Goal: Task Accomplishment & Management: Use online tool/utility

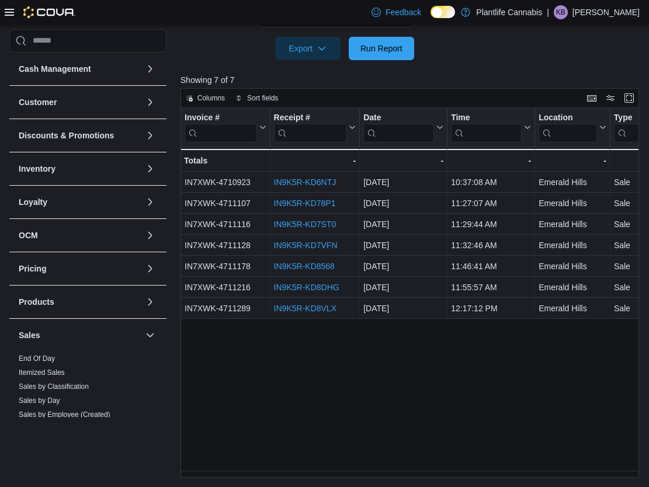
scroll to position [154, 0]
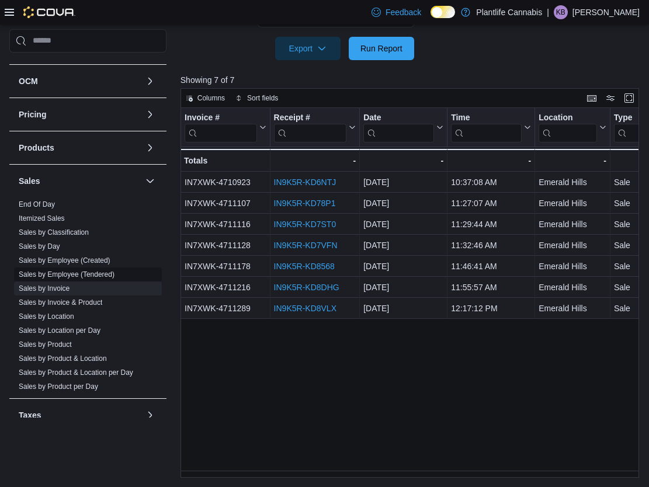
click at [93, 275] on link "Sales by Employee (Tendered)" at bounding box center [67, 274] width 96 height 8
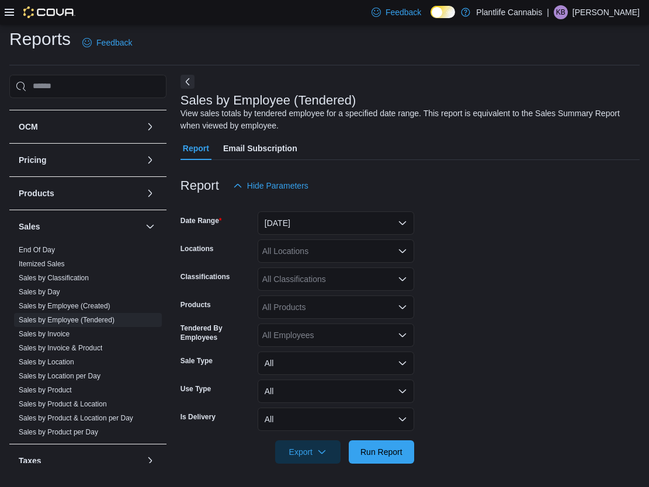
scroll to position [6, 0]
click at [306, 227] on button "[DATE]" at bounding box center [336, 222] width 157 height 23
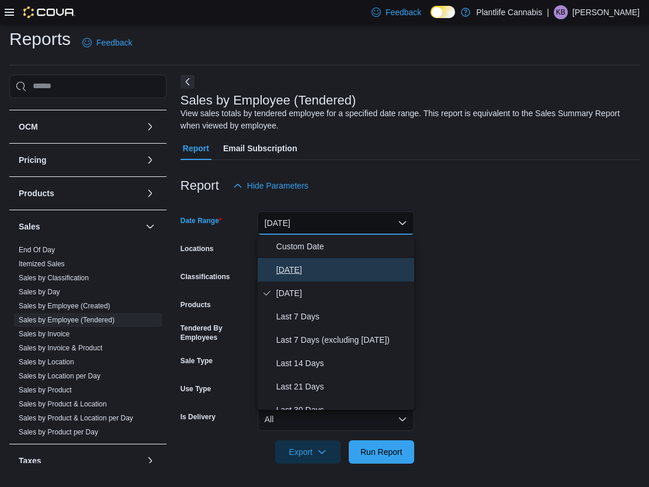
click at [304, 270] on span "[DATE]" at bounding box center [342, 270] width 133 height 14
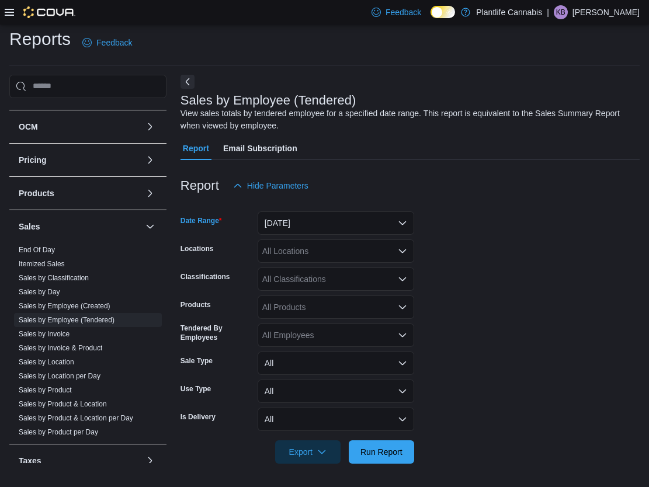
click at [300, 255] on div "All Locations" at bounding box center [336, 250] width 157 height 23
type input "**"
click at [310, 266] on span "Emerald Hills" at bounding box center [313, 271] width 48 height 12
drag, startPoint x: 391, startPoint y: 452, endPoint x: 512, endPoint y: 282, distance: 208.5
click at [391, 452] on span "Run Report" at bounding box center [381, 452] width 42 height 12
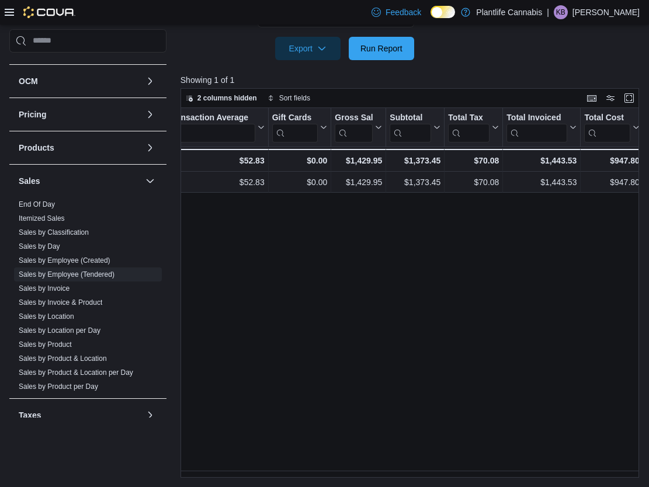
scroll to position [185, 0]
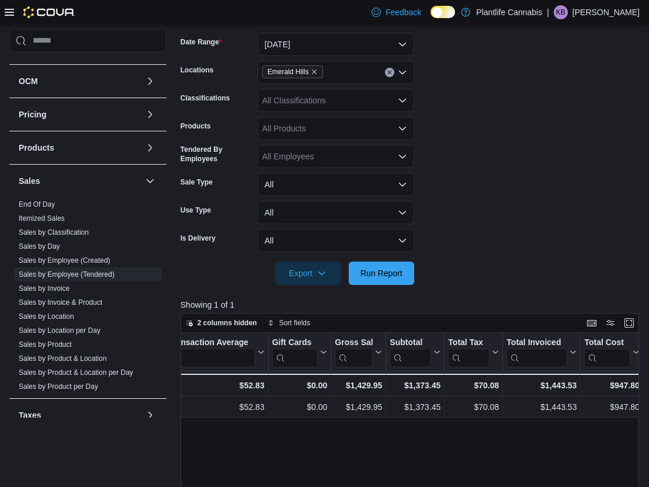
click at [326, 105] on div "All Classifications" at bounding box center [336, 100] width 157 height 23
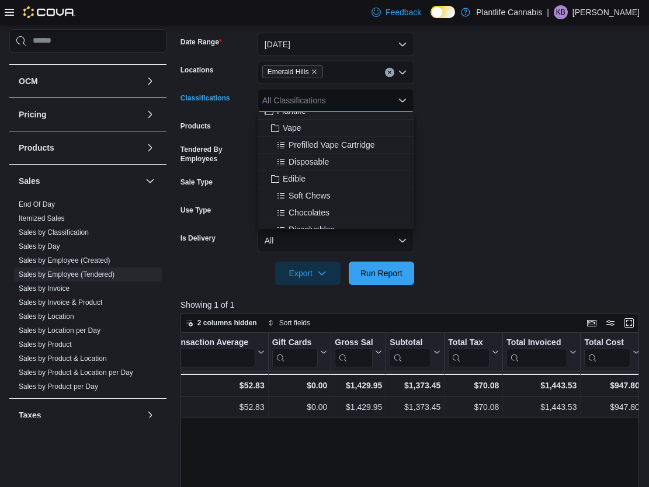
scroll to position [63, 0]
click at [334, 223] on span "Accessory Group" at bounding box center [314, 227] width 63 height 12
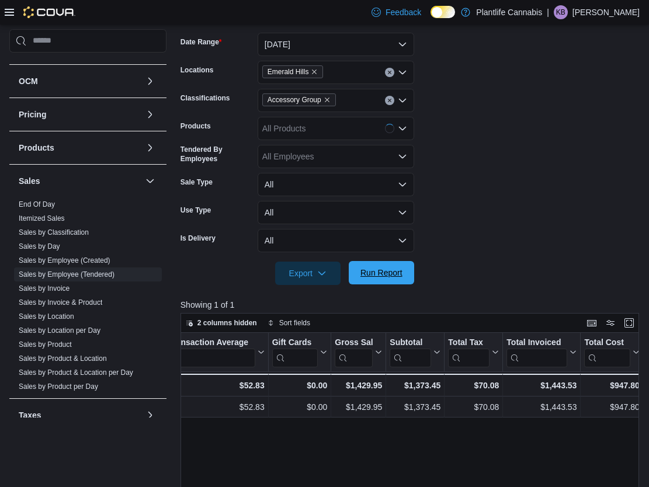
click at [380, 277] on span "Run Report" at bounding box center [381, 273] width 42 height 12
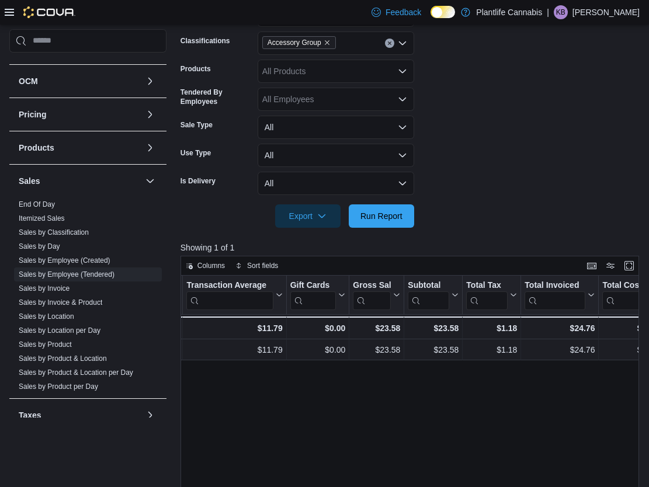
scroll to position [32, 0]
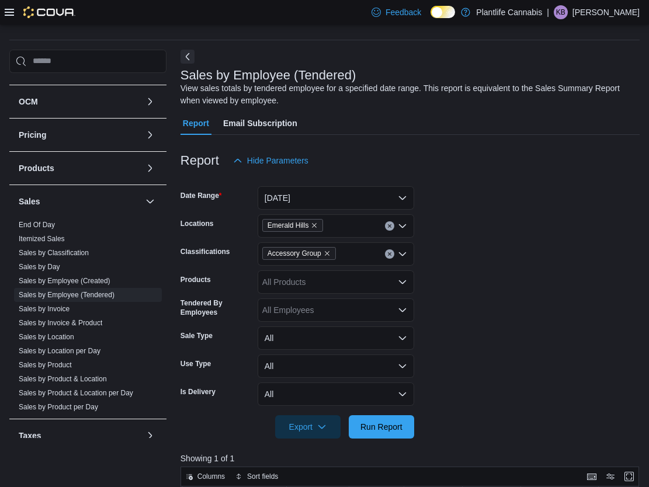
click at [391, 253] on icon "Clear input" at bounding box center [389, 254] width 5 height 5
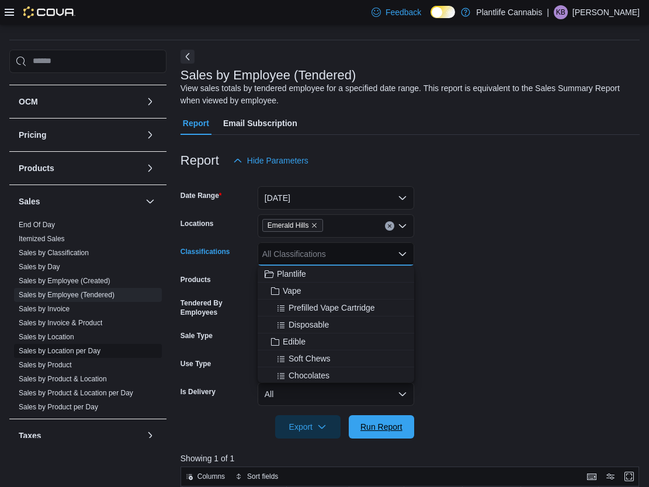
click at [388, 427] on span "Run Report" at bounding box center [381, 427] width 42 height 12
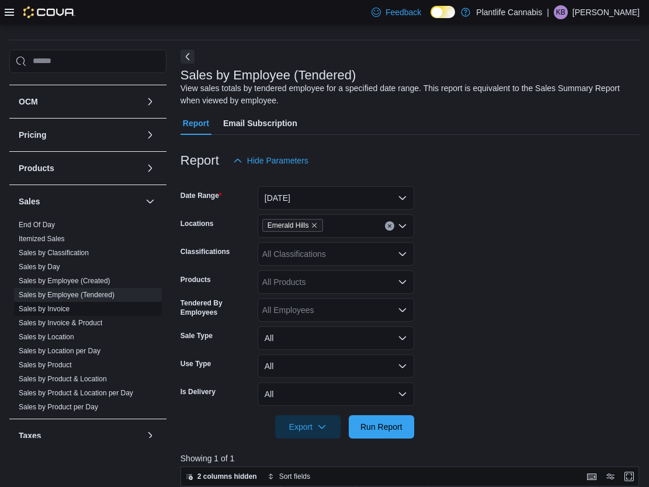
click at [54, 311] on link "Sales by Invoice" at bounding box center [44, 309] width 51 height 8
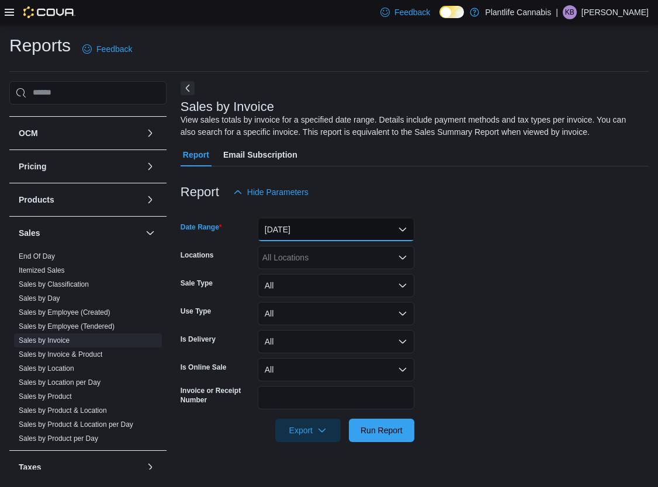
drag, startPoint x: 301, startPoint y: 228, endPoint x: 301, endPoint y: 235, distance: 7.6
click at [301, 228] on button "[DATE]" at bounding box center [336, 229] width 157 height 23
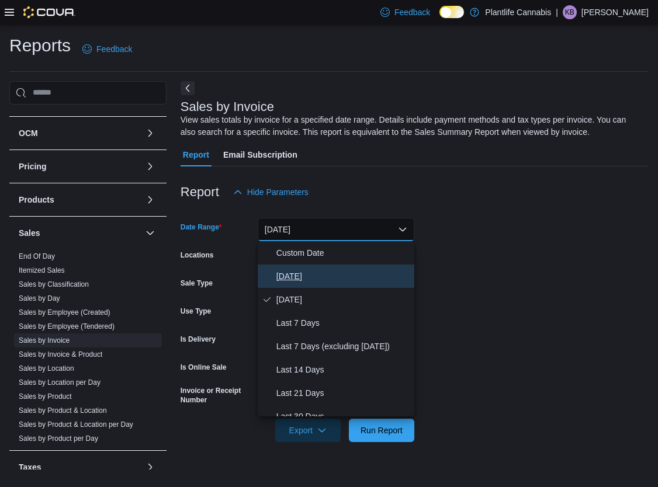
click at [300, 273] on span "[DATE]" at bounding box center [342, 276] width 133 height 14
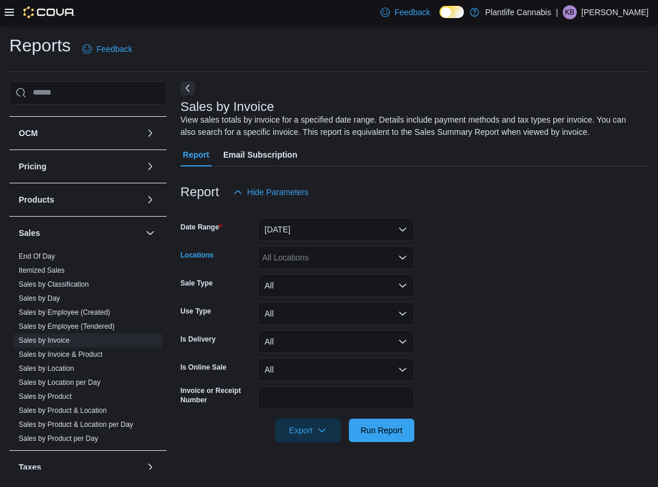
click at [298, 258] on div "All Locations" at bounding box center [336, 257] width 157 height 23
type input "**"
click at [306, 276] on span "Emerald Hills" at bounding box center [313, 278] width 48 height 12
drag, startPoint x: 373, startPoint y: 442, endPoint x: 375, endPoint y: 436, distance: 6.7
click at [374, 442] on div at bounding box center [415, 449] width 468 height 14
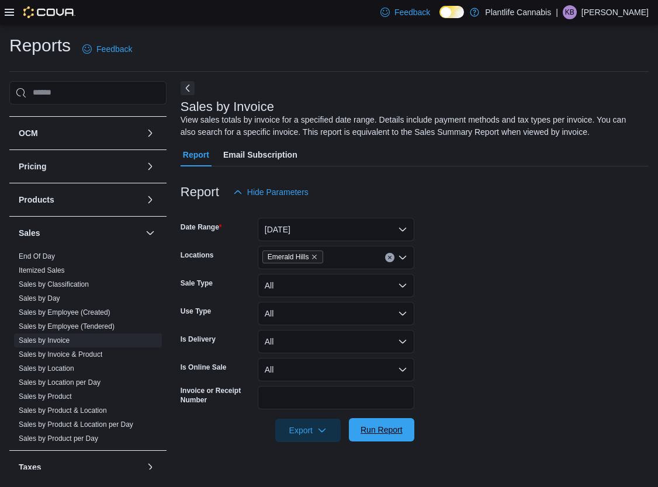
click at [376, 435] on span "Run Report" at bounding box center [381, 430] width 42 height 12
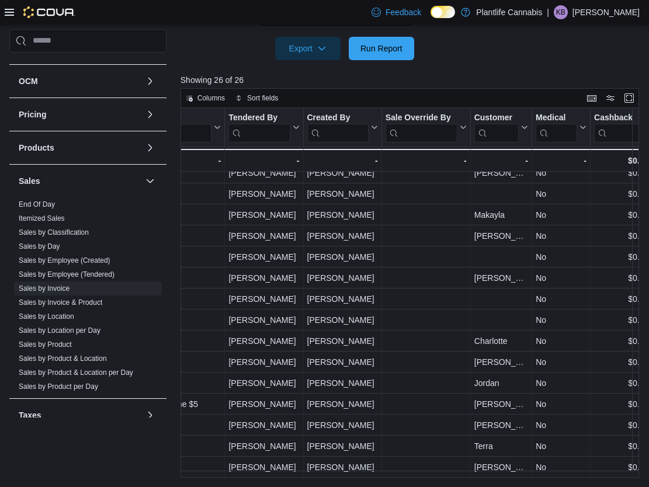
scroll to position [247, 1523]
click at [111, 274] on link "Sales by Employee (Tendered)" at bounding box center [67, 274] width 96 height 8
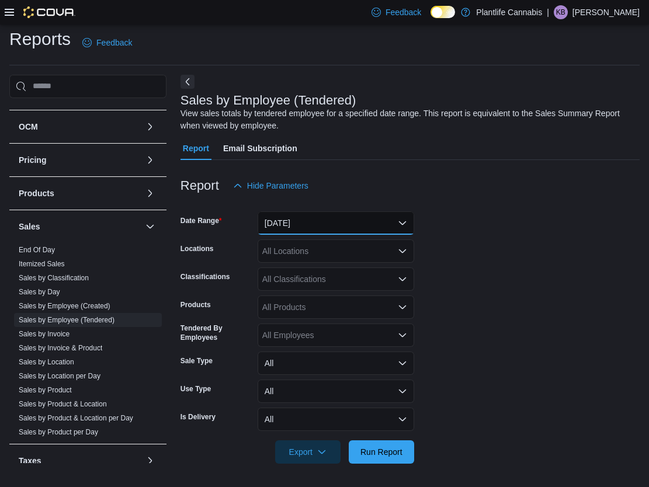
click at [315, 225] on button "[DATE]" at bounding box center [336, 222] width 157 height 23
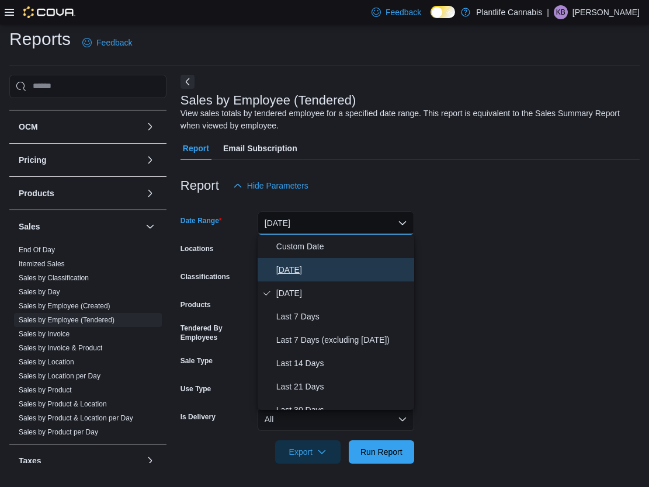
click at [313, 258] on button "[DATE]" at bounding box center [336, 269] width 157 height 23
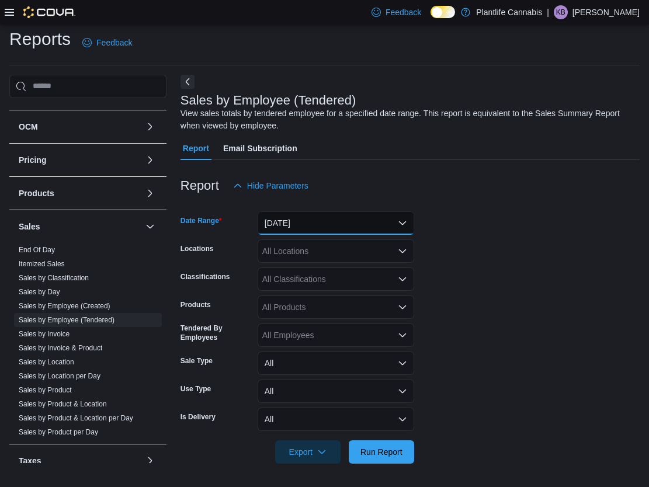
click at [307, 234] on button "[DATE]" at bounding box center [336, 222] width 157 height 23
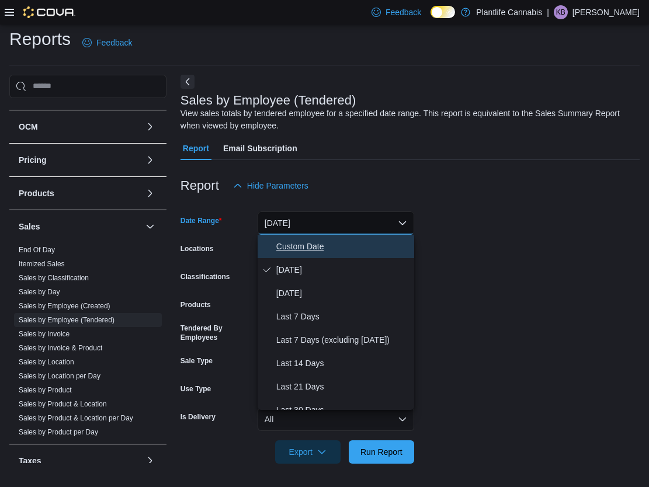
click at [307, 248] on span "Custom Date" at bounding box center [342, 246] width 133 height 14
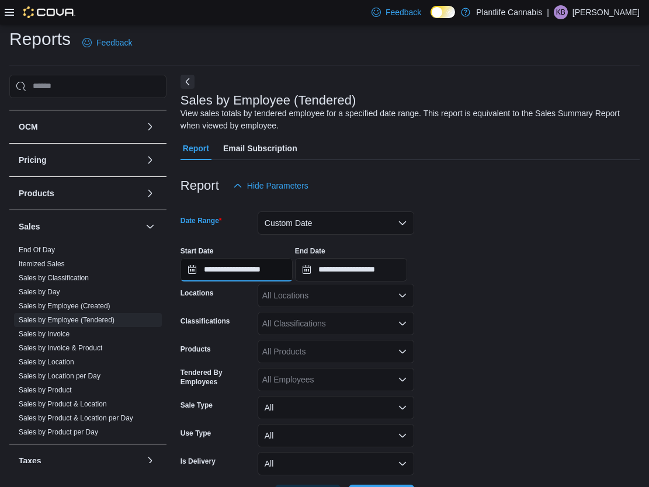
click at [274, 268] on input "**********" at bounding box center [237, 269] width 112 height 23
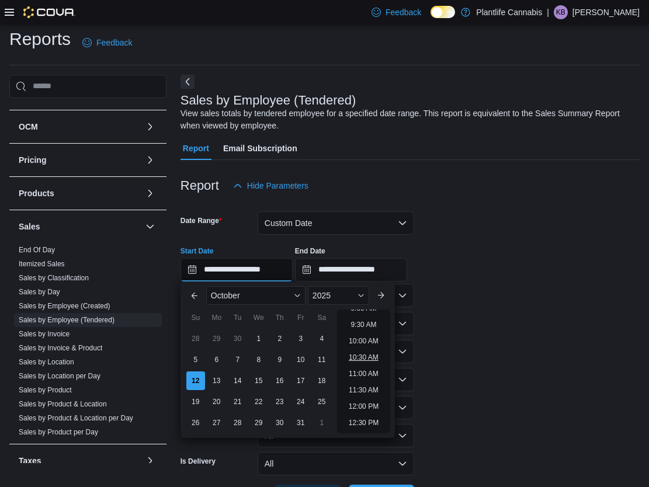
scroll to position [313, 0]
drag, startPoint x: 371, startPoint y: 402, endPoint x: 373, endPoint y: 390, distance: 11.9
click at [371, 402] on li "12:00 PM" at bounding box center [363, 398] width 39 height 14
type input "**********"
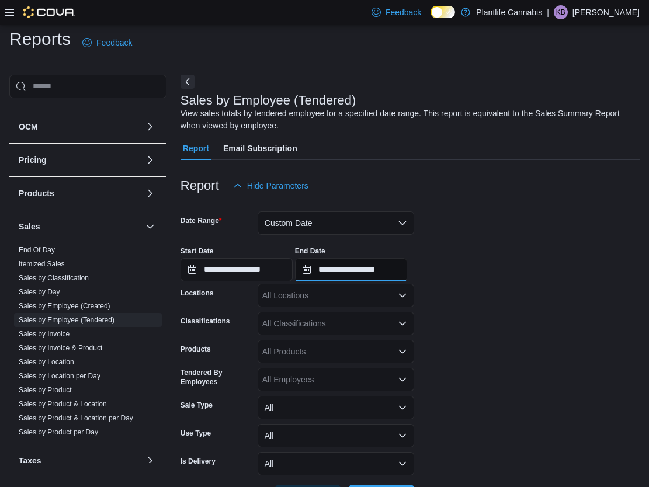
click at [398, 263] on input "**********" at bounding box center [351, 269] width 112 height 23
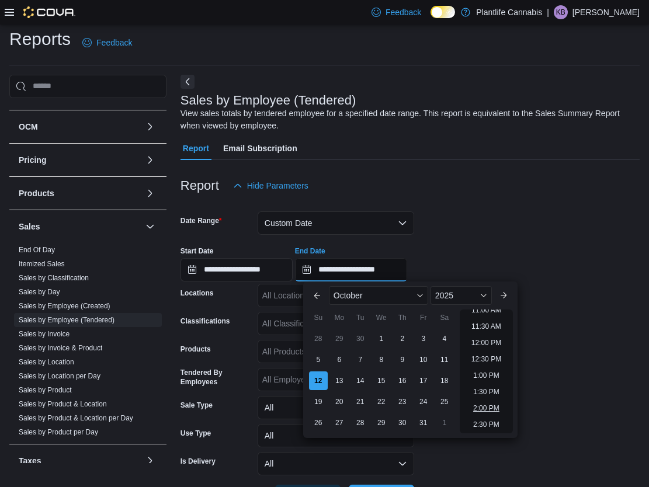
scroll to position [369, 0]
click at [504, 408] on li "2:00 PM" at bounding box center [486, 408] width 36 height 14
type input "**********"
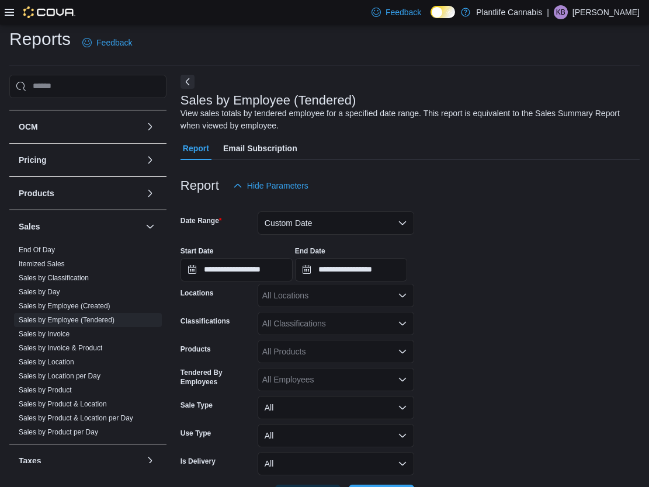
click at [345, 295] on div "All Locations" at bounding box center [336, 295] width 157 height 23
type input "**"
click at [357, 321] on div "Emerald Hills" at bounding box center [336, 316] width 143 height 12
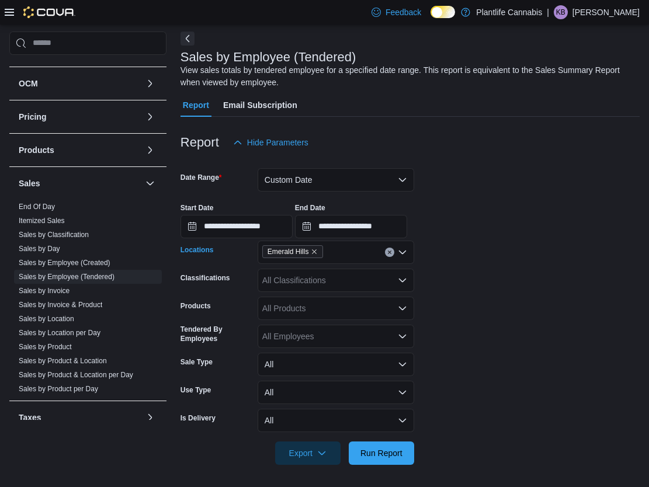
scroll to position [51, 0]
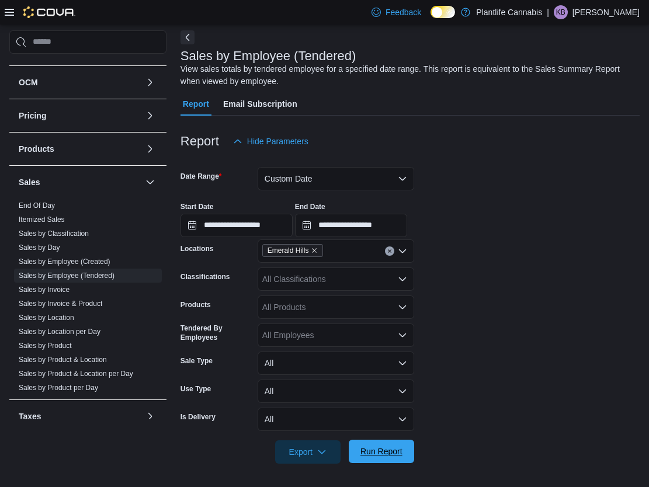
click at [395, 446] on span "Run Report" at bounding box center [381, 452] width 42 height 12
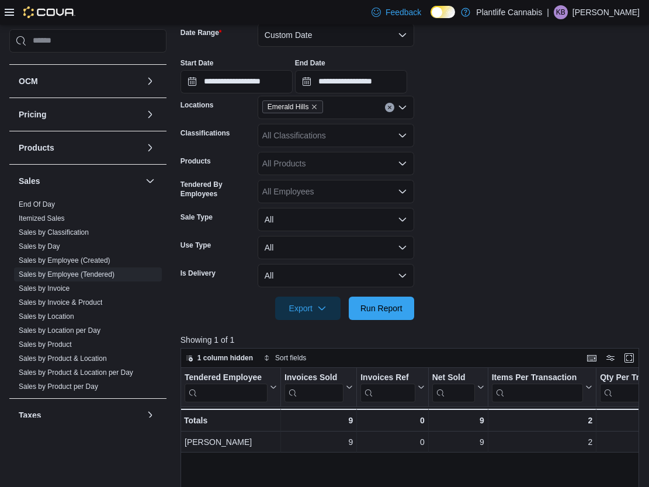
scroll to position [169, 0]
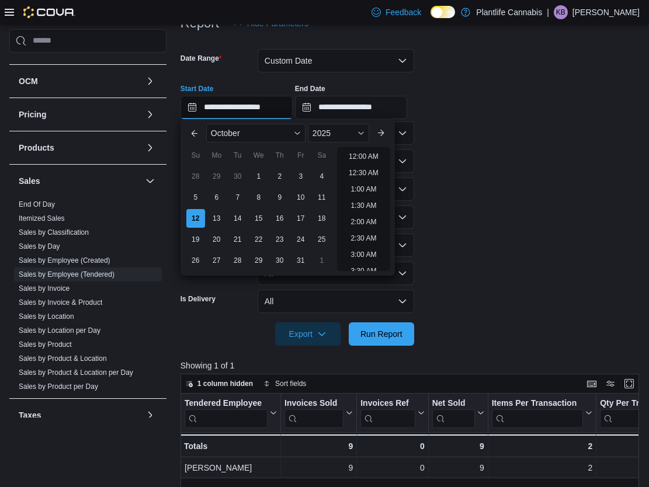
click at [271, 102] on input "**********" at bounding box center [237, 107] width 112 height 23
click at [369, 187] on li "2:00 PM" at bounding box center [364, 186] width 36 height 14
type input "**********"
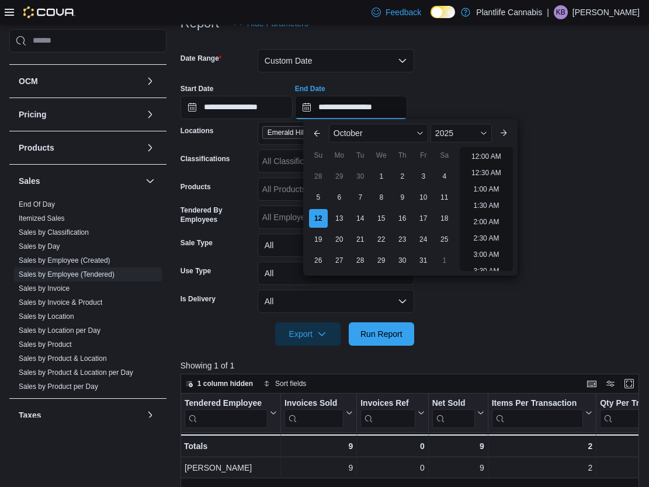
click at [389, 105] on input "**********" at bounding box center [351, 107] width 112 height 23
click at [492, 184] on li "4:00 PM" at bounding box center [486, 186] width 36 height 14
type input "**********"
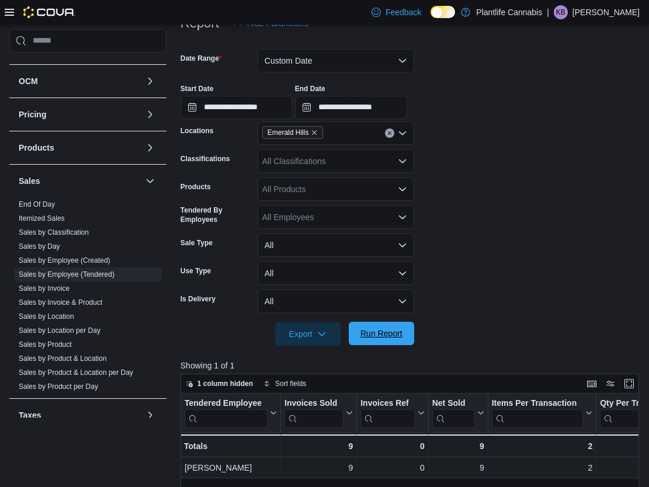
click at [369, 334] on span "Run Report" at bounding box center [381, 334] width 42 height 12
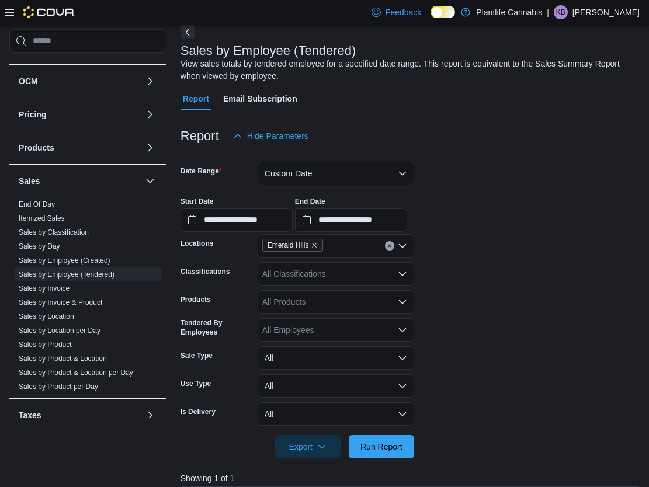
scroll to position [35, 0]
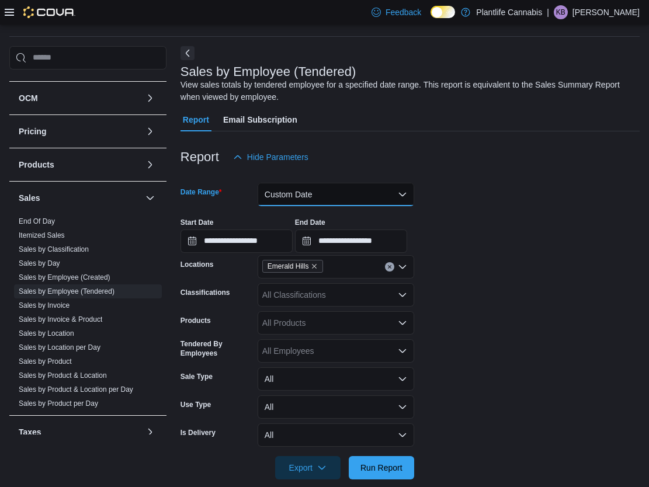
click at [356, 198] on button "Custom Date" at bounding box center [336, 194] width 157 height 23
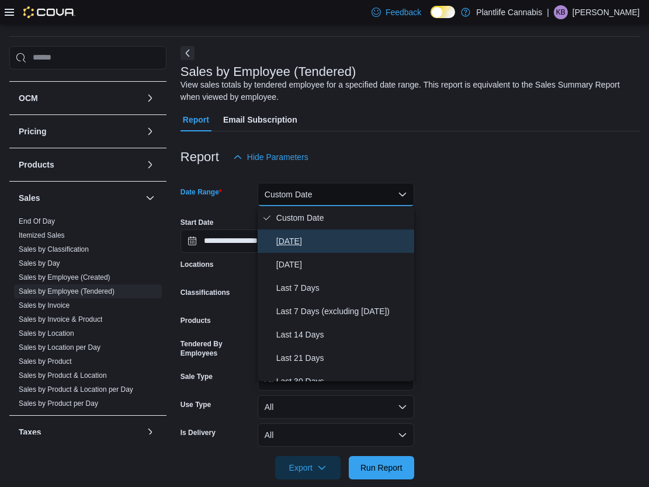
click at [344, 246] on span "[DATE]" at bounding box center [342, 241] width 133 height 14
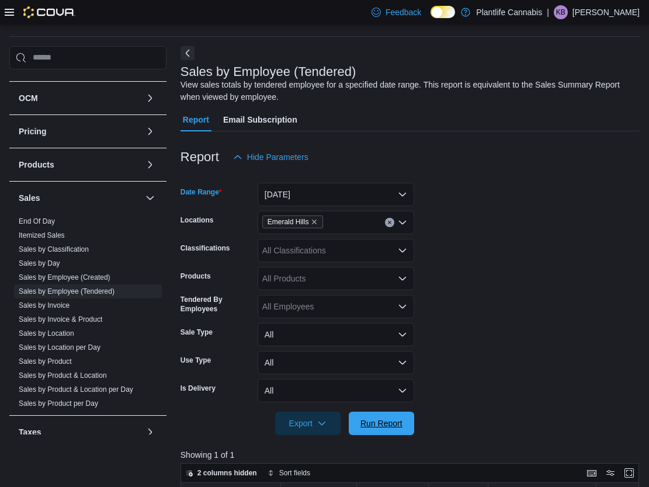
click at [372, 424] on span "Run Report" at bounding box center [381, 424] width 42 height 12
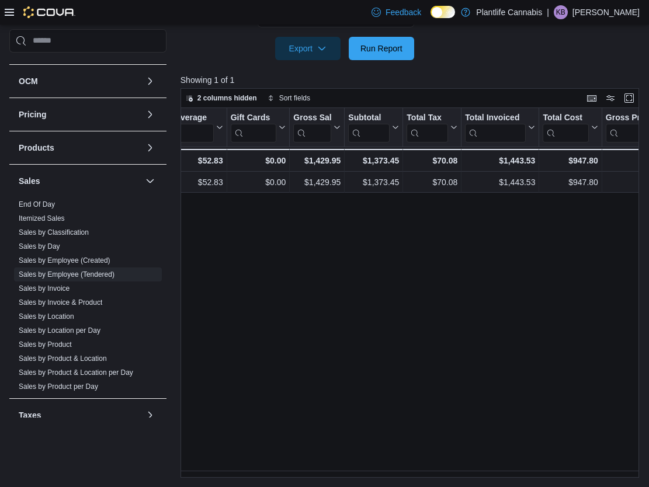
scroll to position [0, 576]
